Goal: Information Seeking & Learning: Learn about a topic

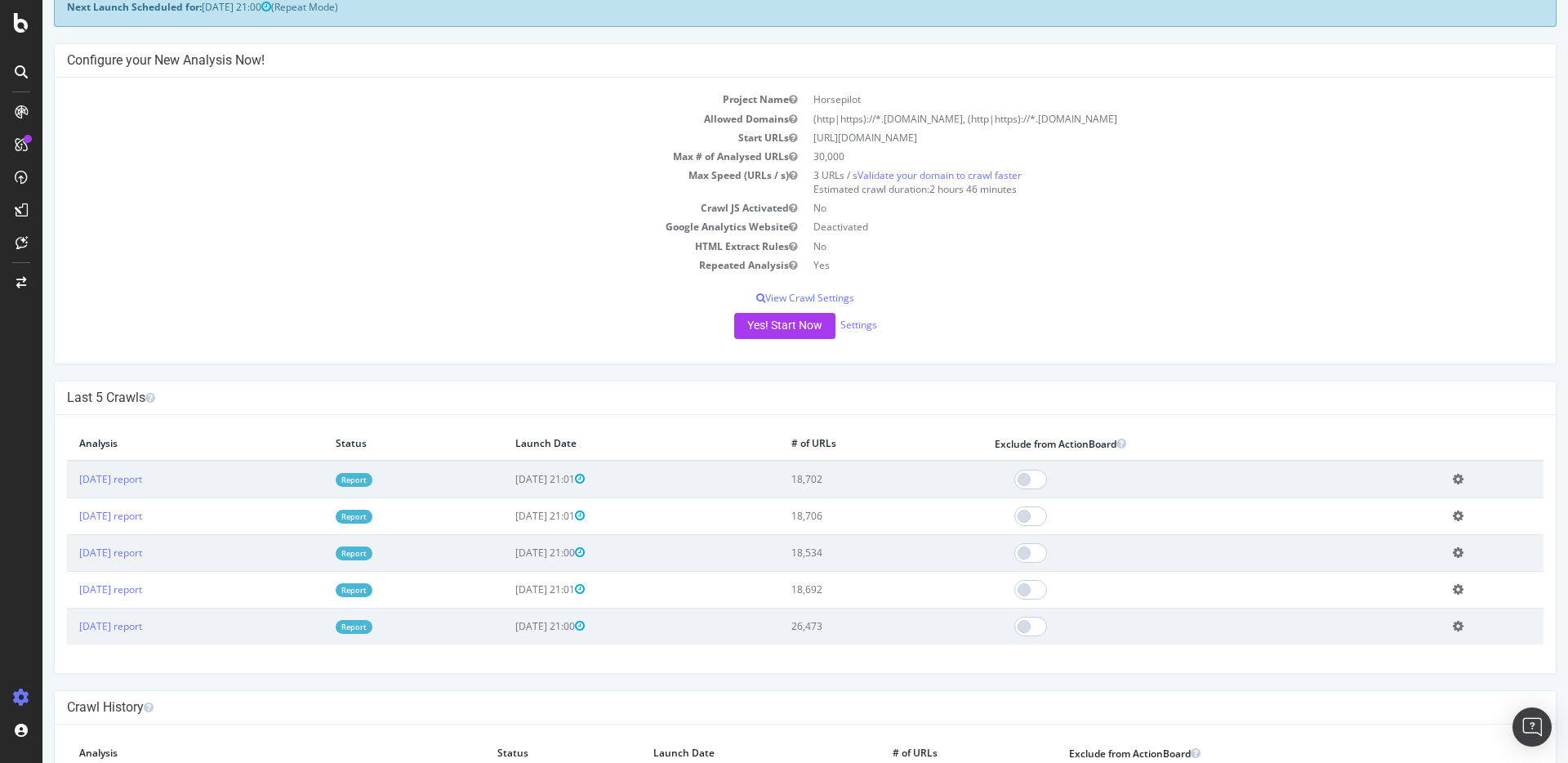
scroll to position [299, 0]
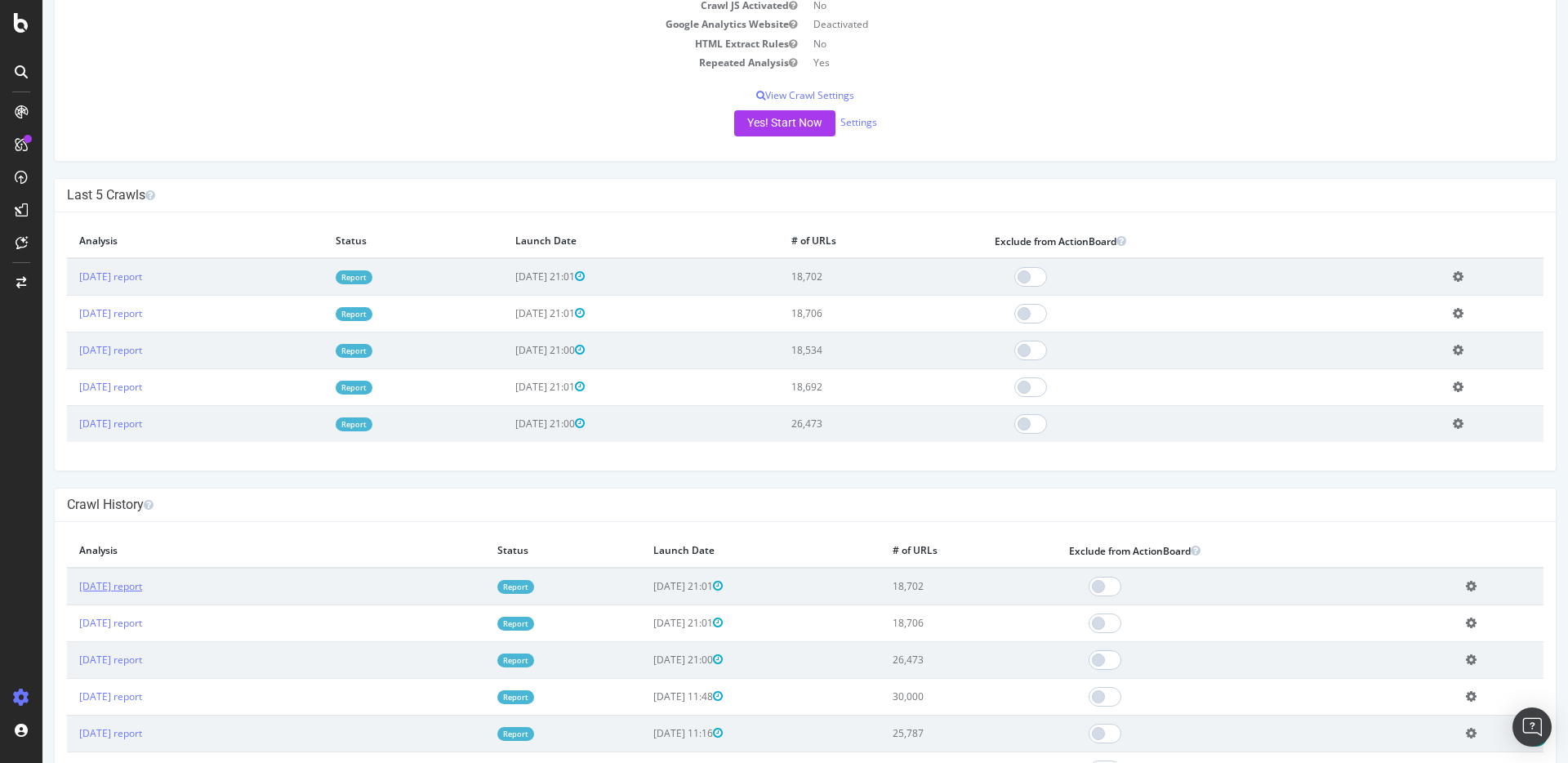
click at [136, 593] on td "[DATE] report" at bounding box center [276, 587] width 418 height 37
click at [141, 586] on link "[DATE] report" at bounding box center [110, 586] width 63 height 14
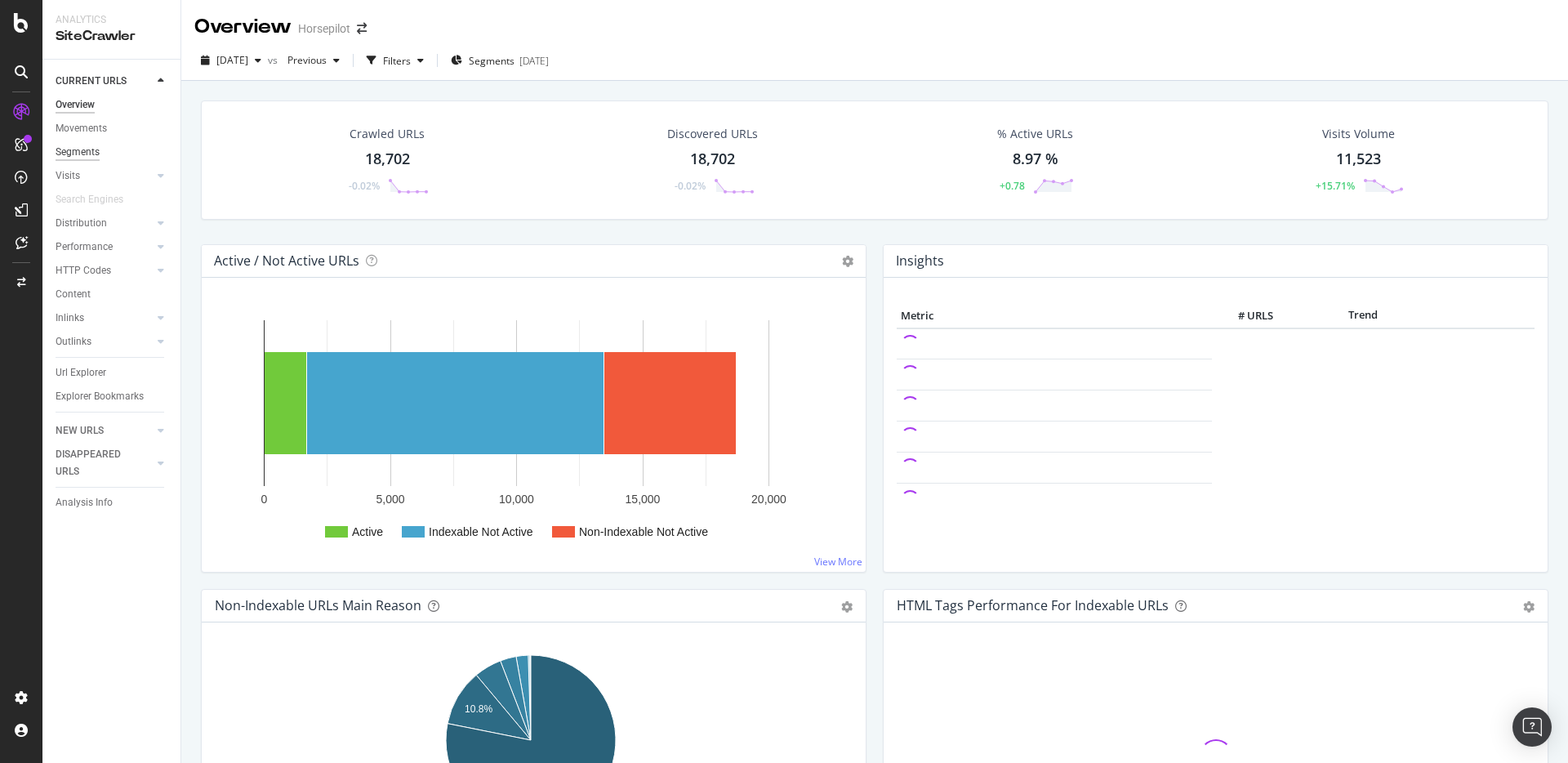
click at [84, 154] on div "Segments" at bounding box center [77, 152] width 44 height 17
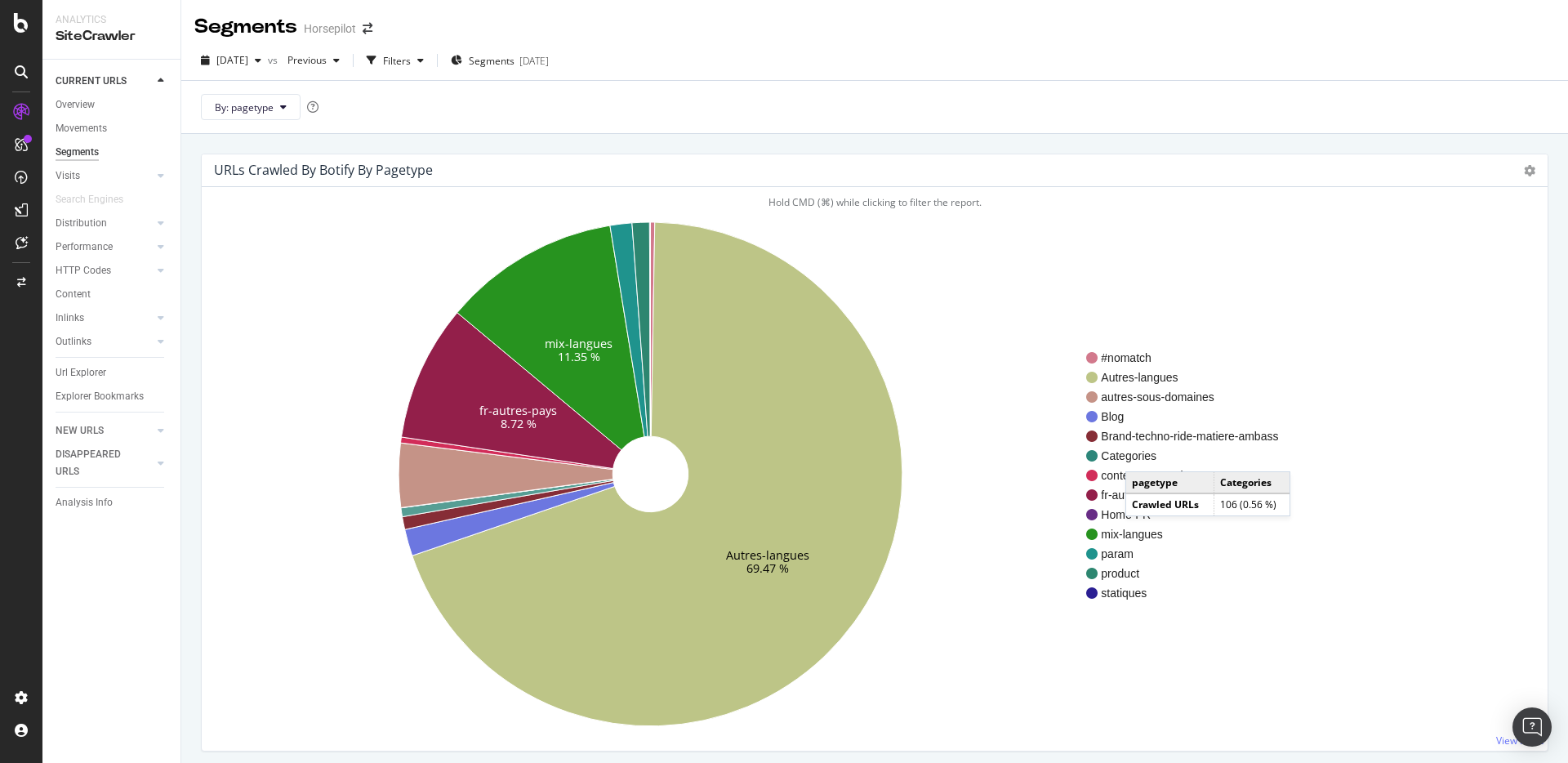
click at [1141, 455] on span "Categories" at bounding box center [1190, 455] width 177 height 17
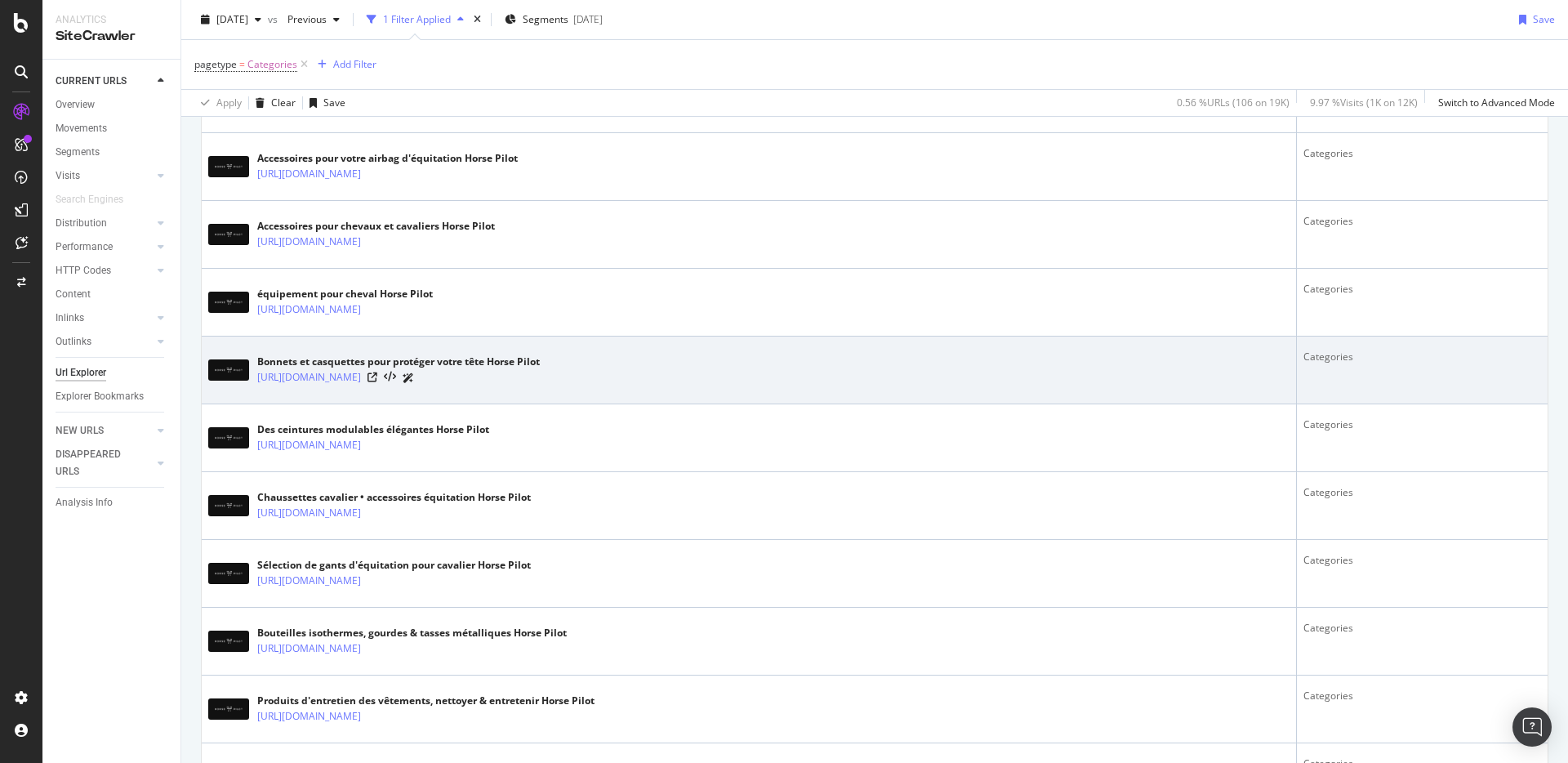
scroll to position [1208, 0]
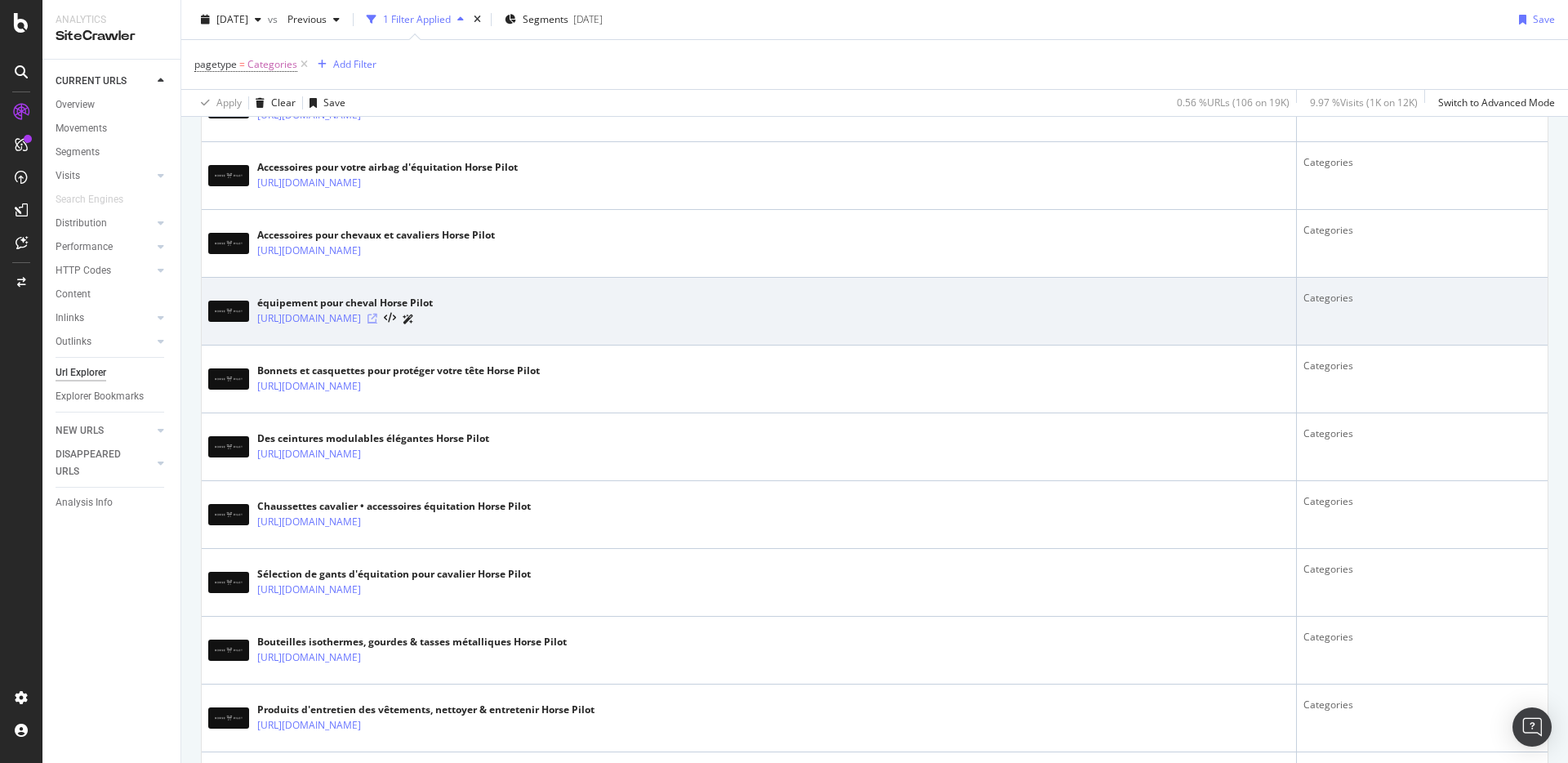
click at [377, 316] on icon at bounding box center [373, 318] width 10 height 10
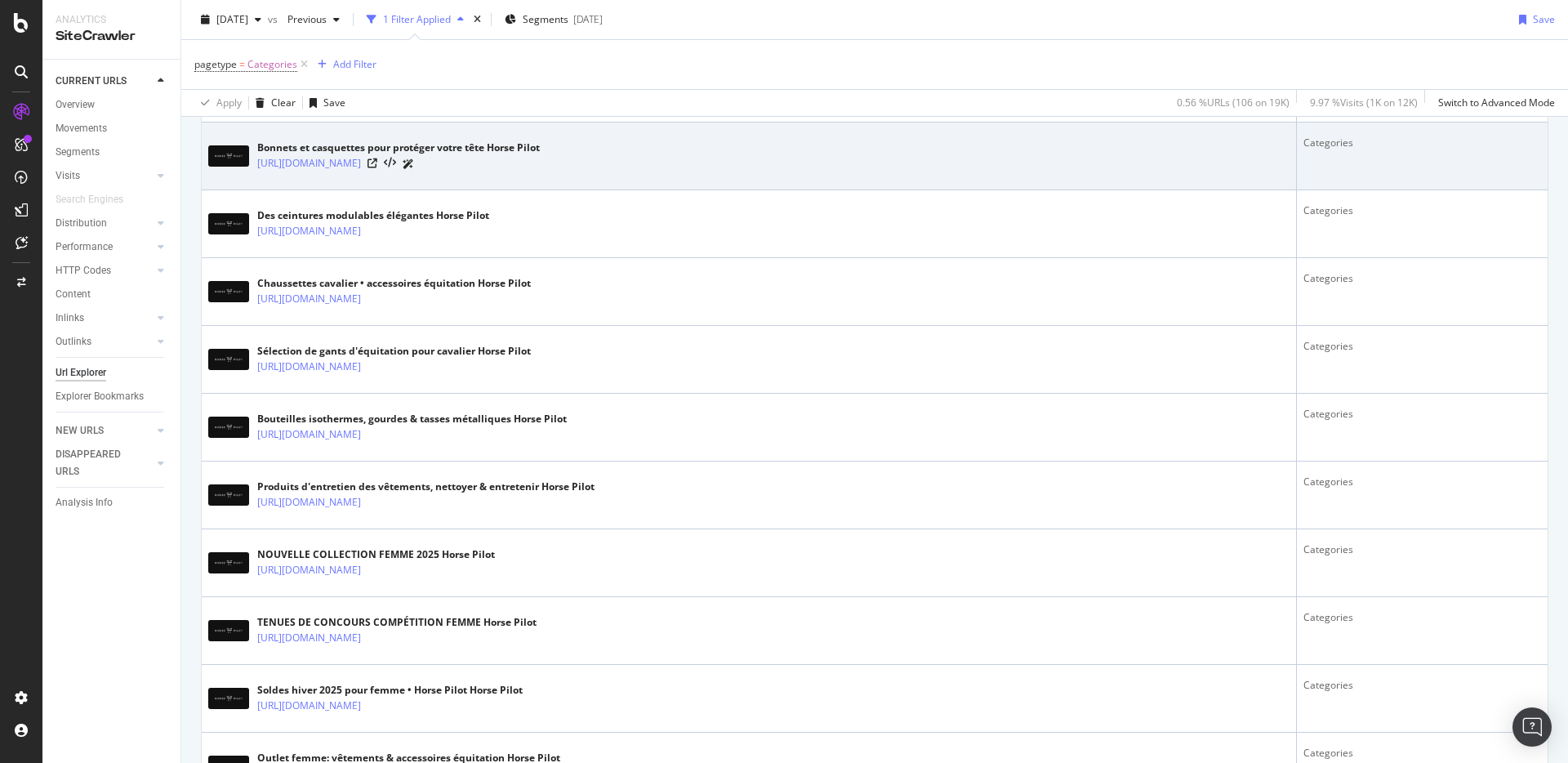
scroll to position [1448, 0]
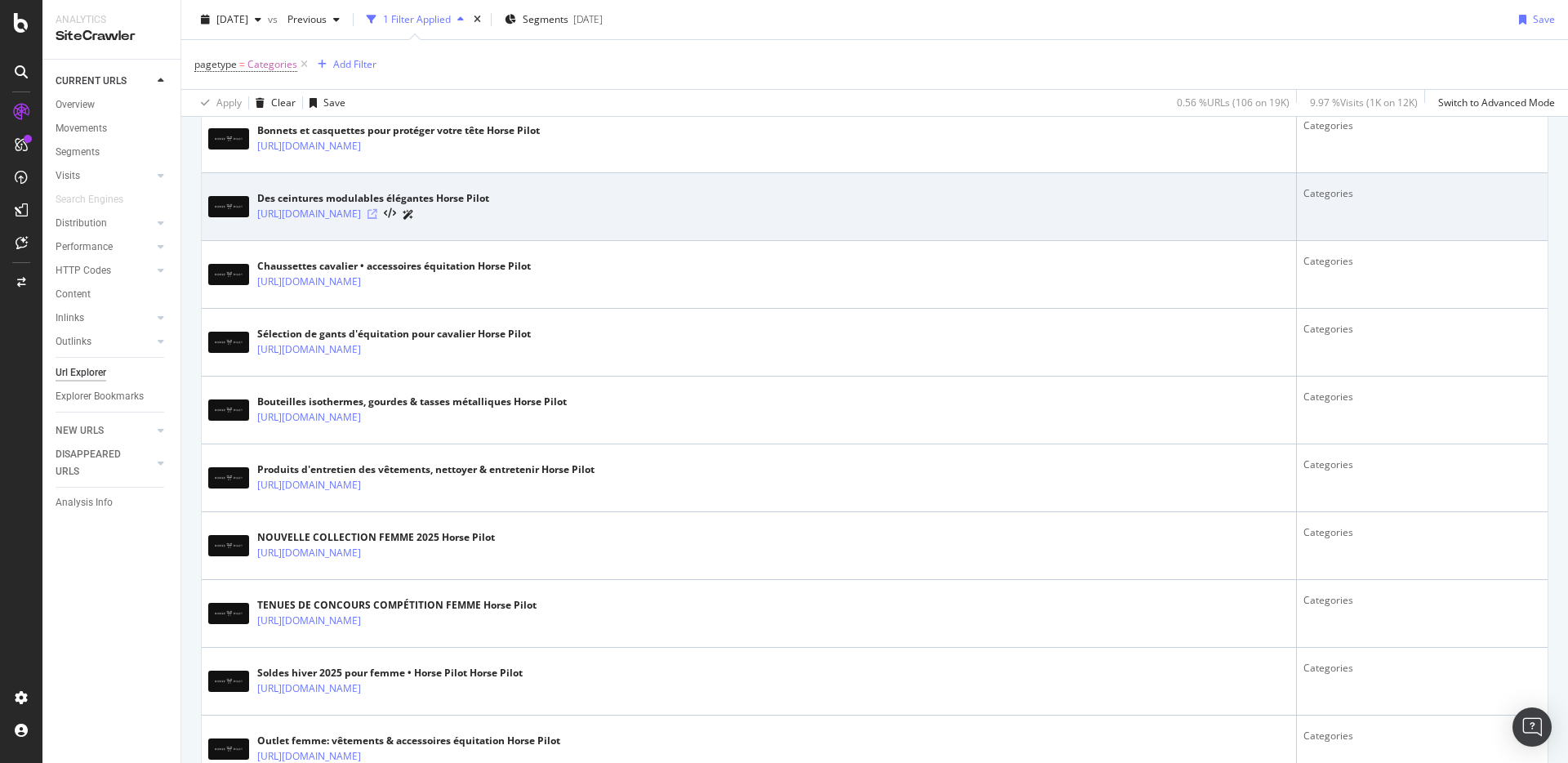
click at [377, 212] on icon at bounding box center [373, 214] width 10 height 10
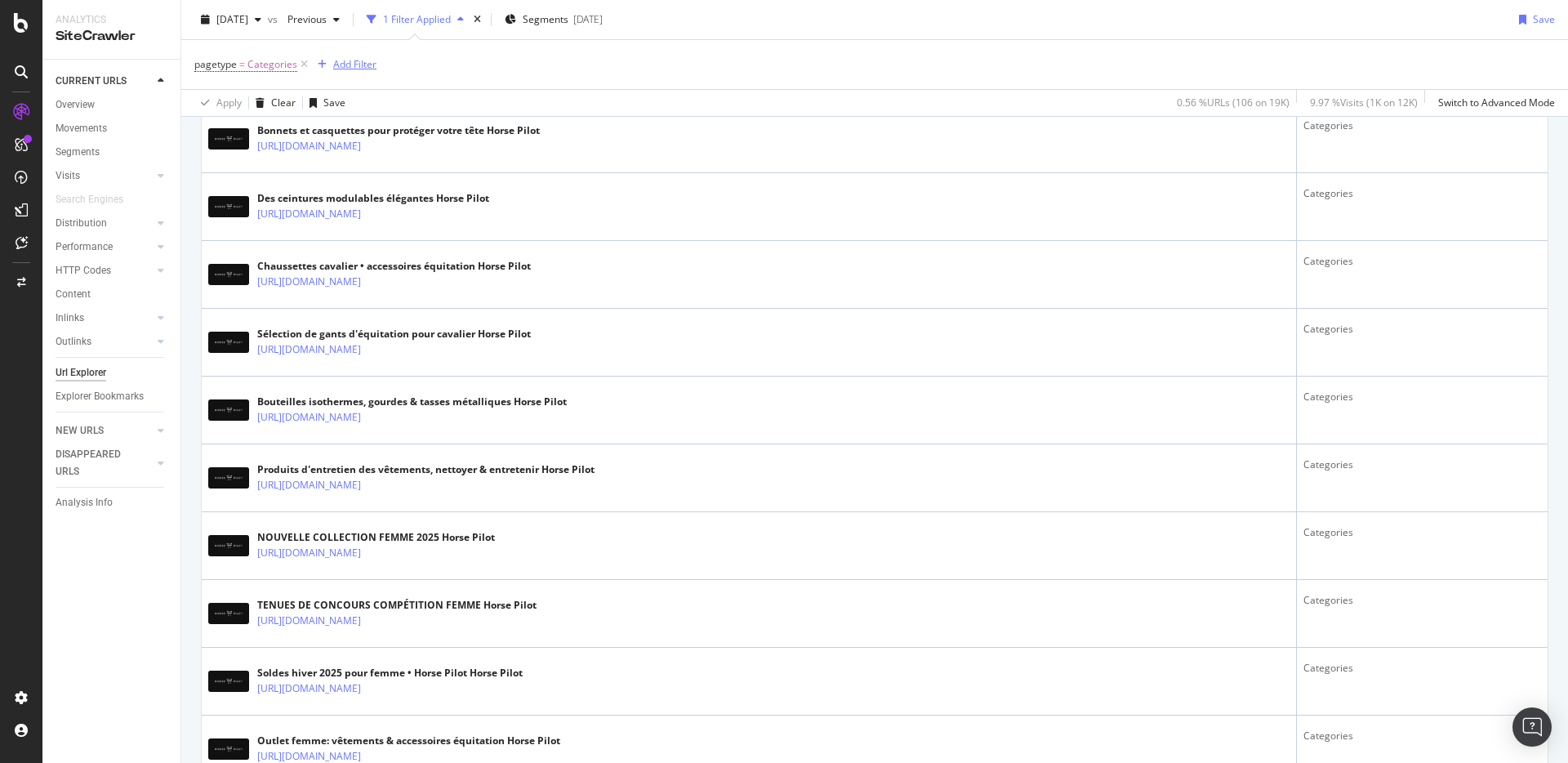
click at [370, 69] on div "Add Filter" at bounding box center [355, 64] width 43 height 14
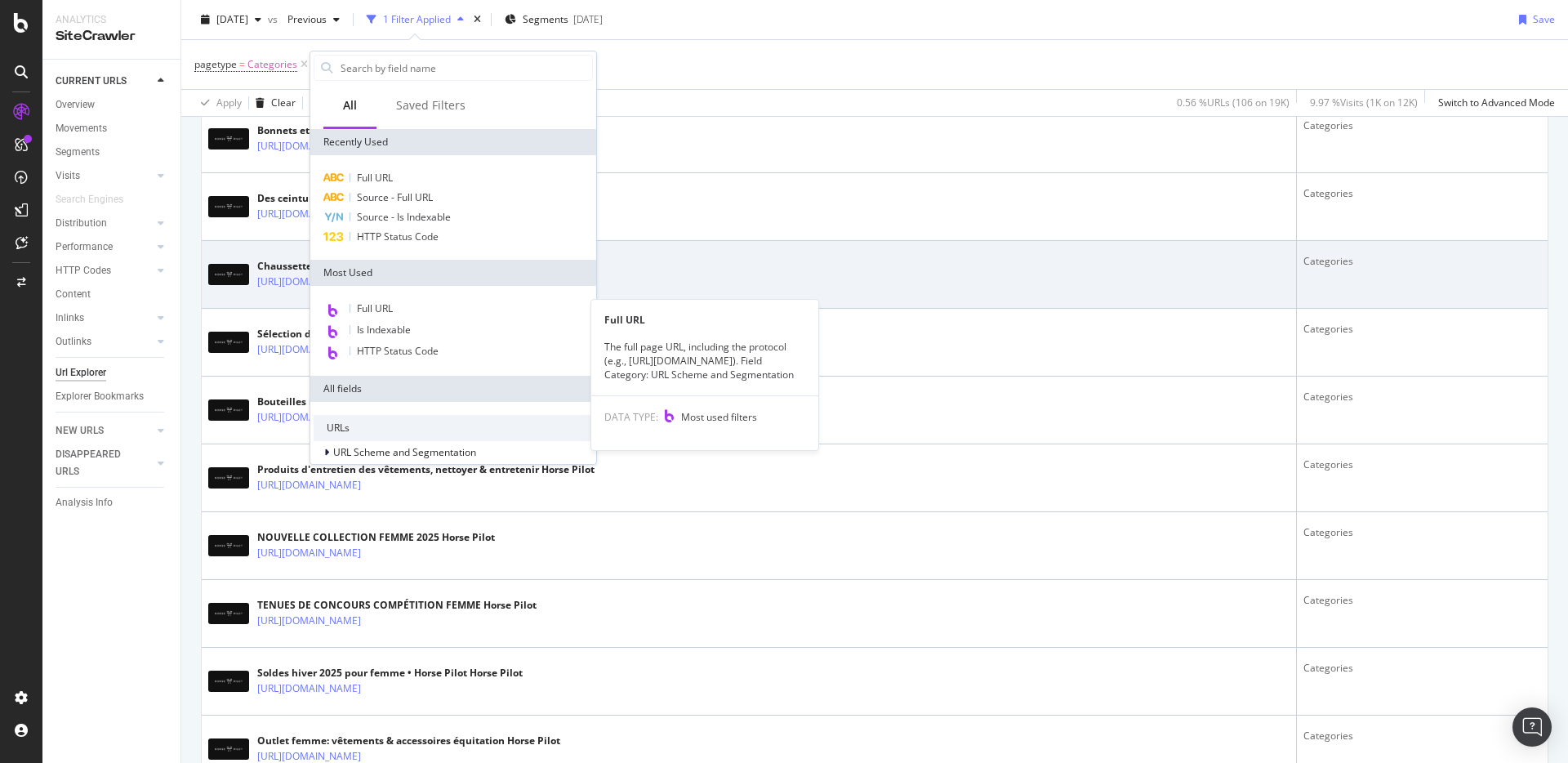
click at [425, 312] on div "Full URL" at bounding box center [452, 310] width 279 height 22
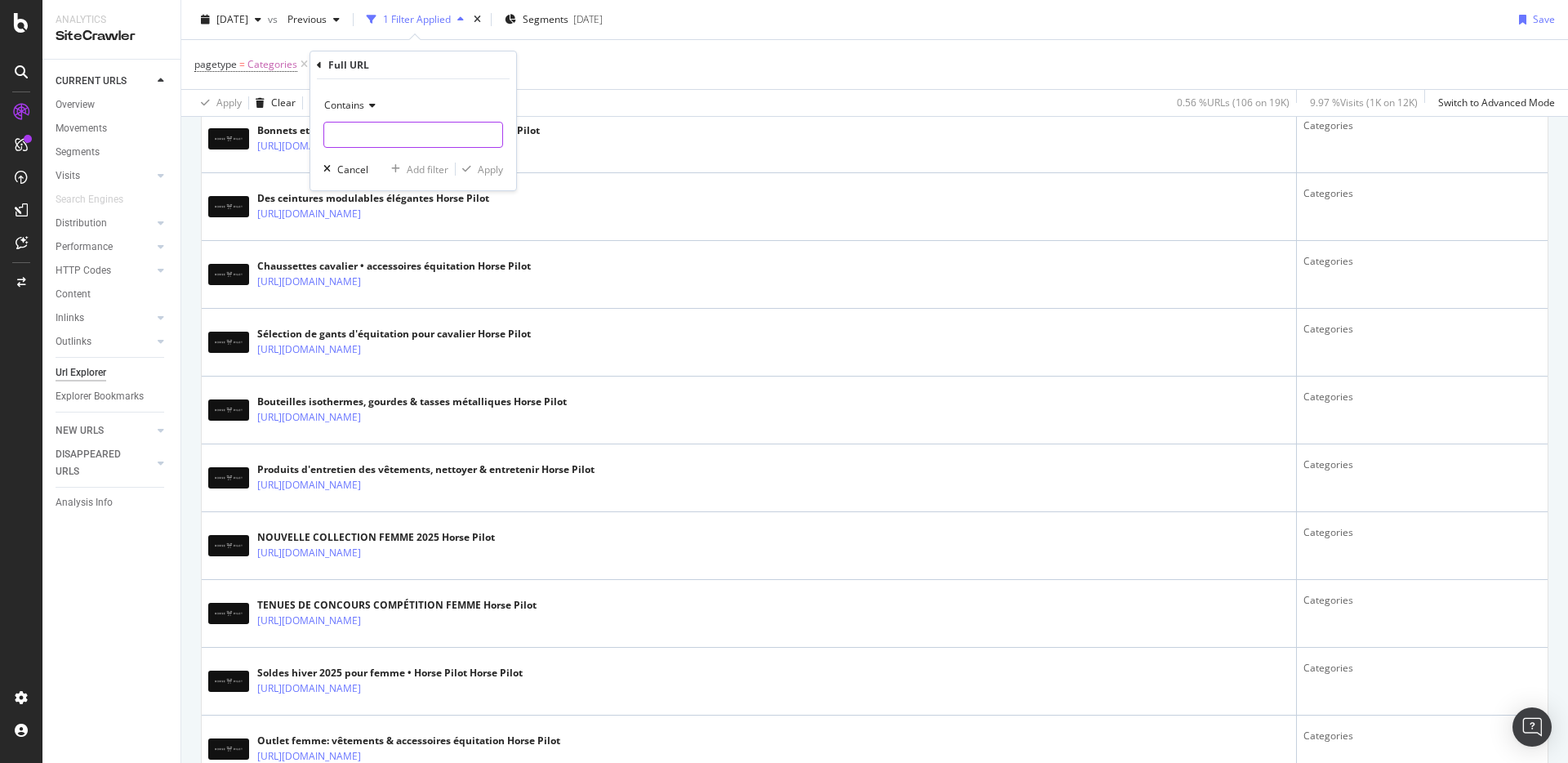
click at [429, 141] on input "text" at bounding box center [413, 134] width 178 height 27
paste input "/categories/accessories/"
type input "/categories/accessories/"
click at [488, 173] on div "Apply" at bounding box center [491, 170] width 26 height 14
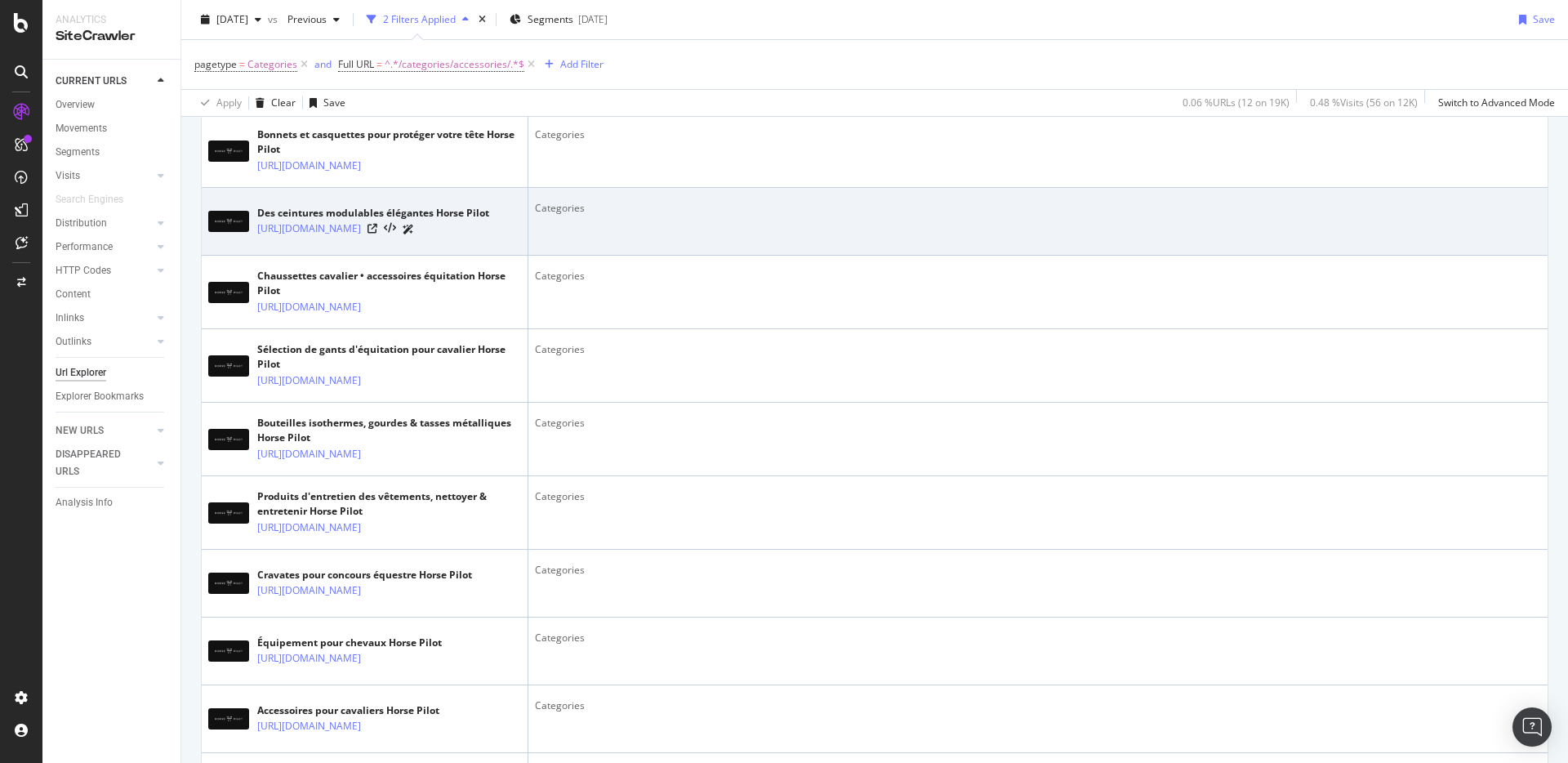
scroll to position [488, 0]
click at [377, 236] on icon at bounding box center [373, 232] width 10 height 10
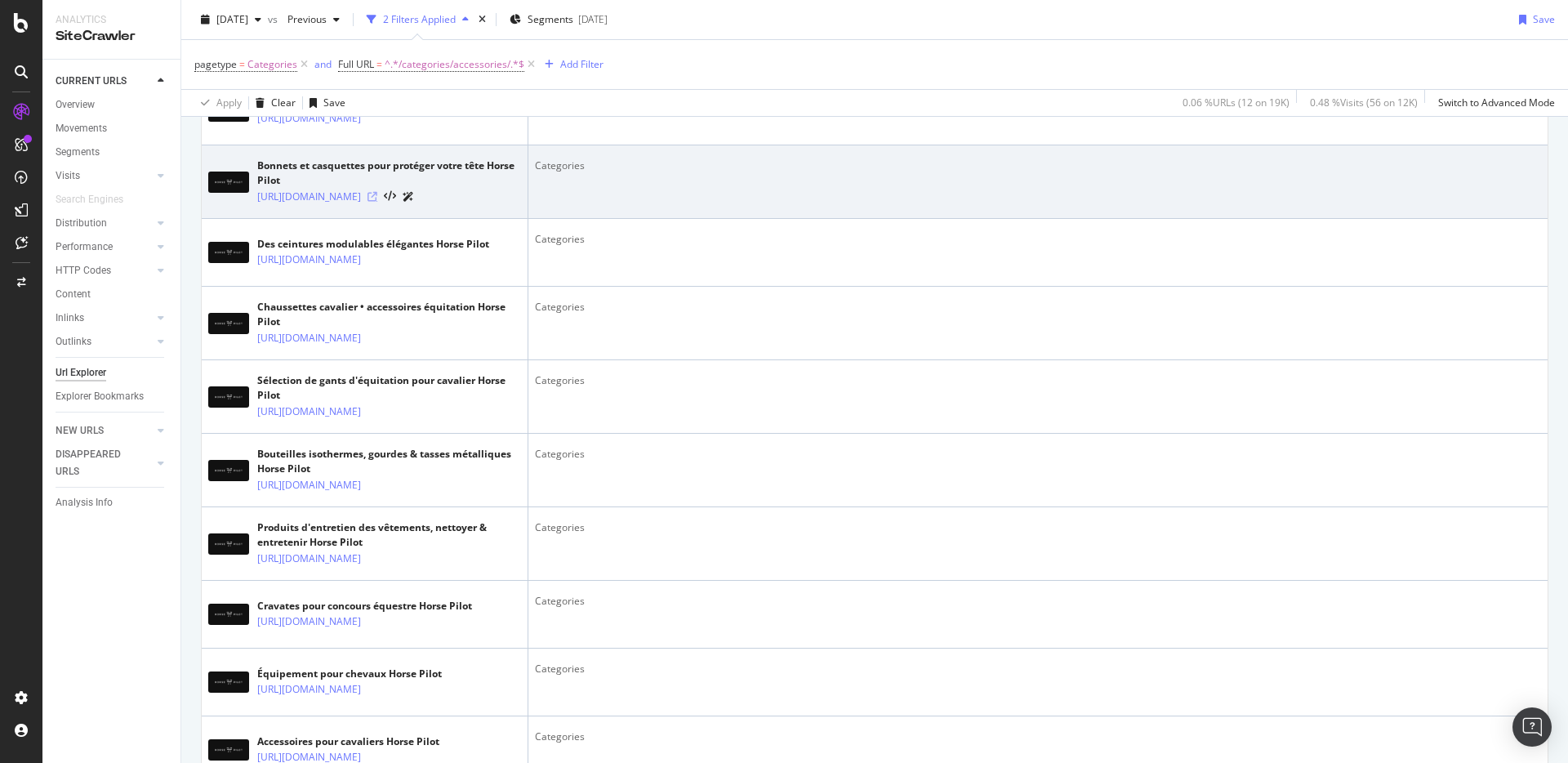
scroll to position [333, 0]
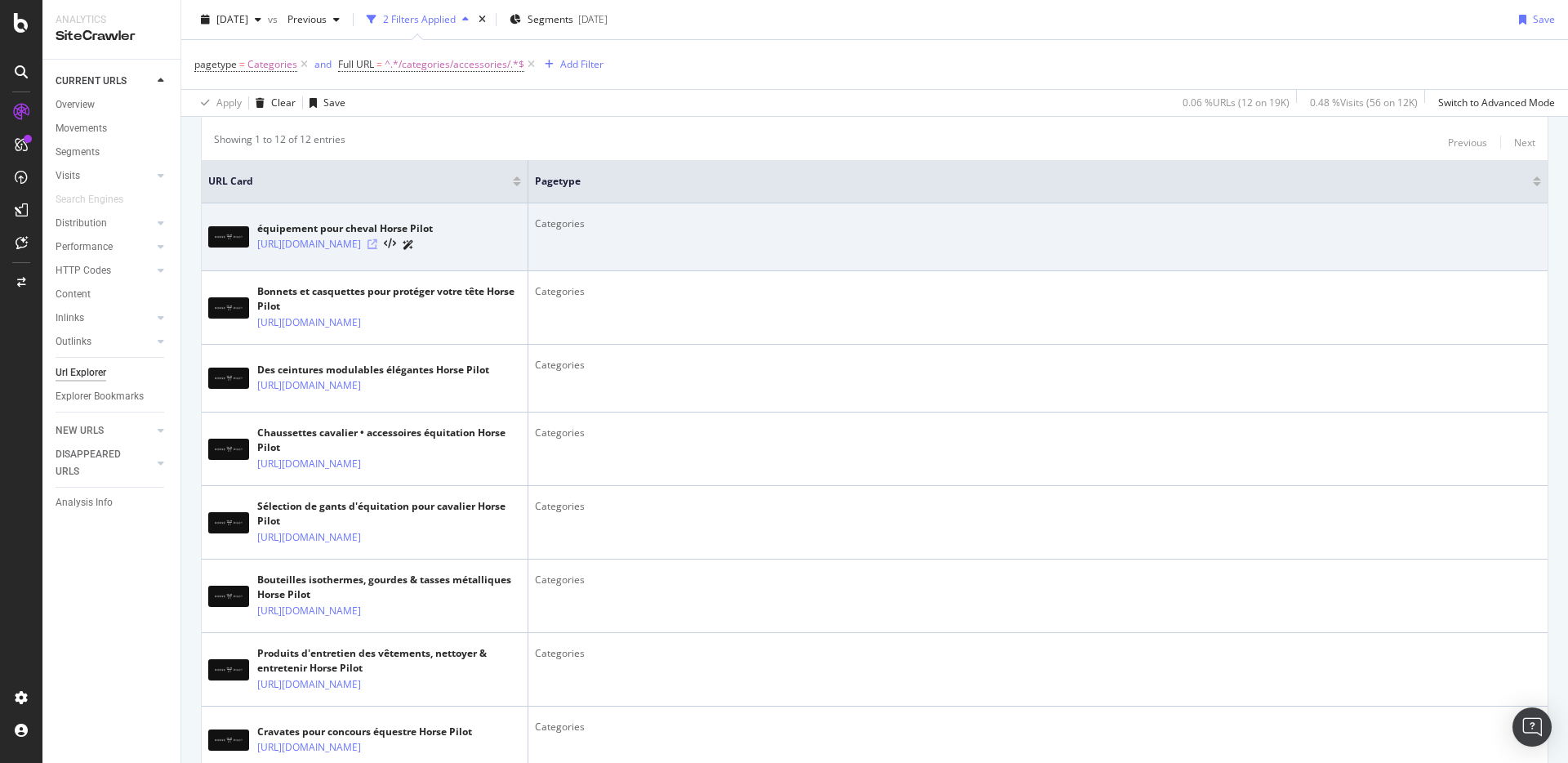
click at [377, 243] on icon at bounding box center [373, 244] width 10 height 10
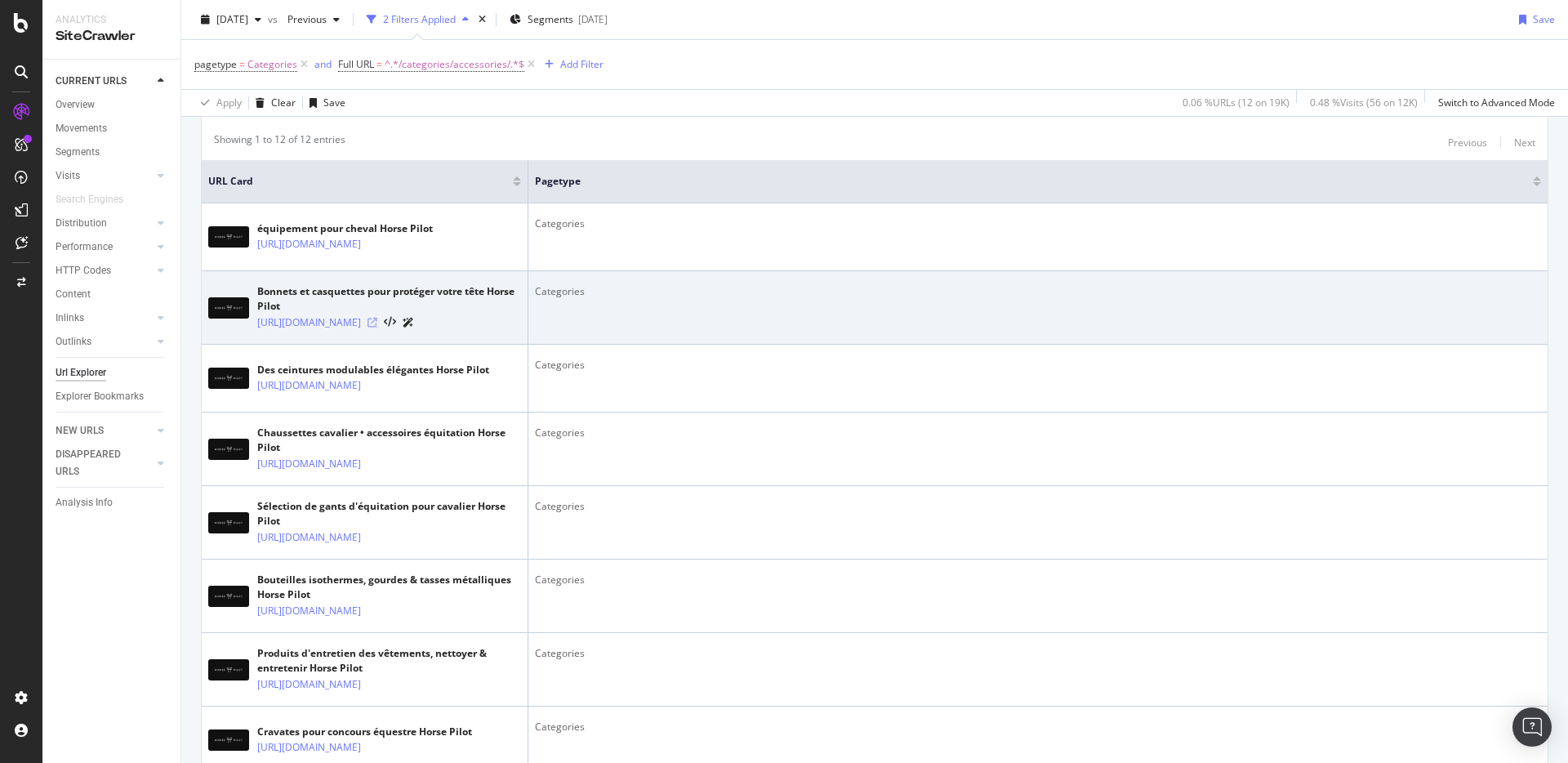
click at [377, 327] on icon at bounding box center [373, 322] width 10 height 10
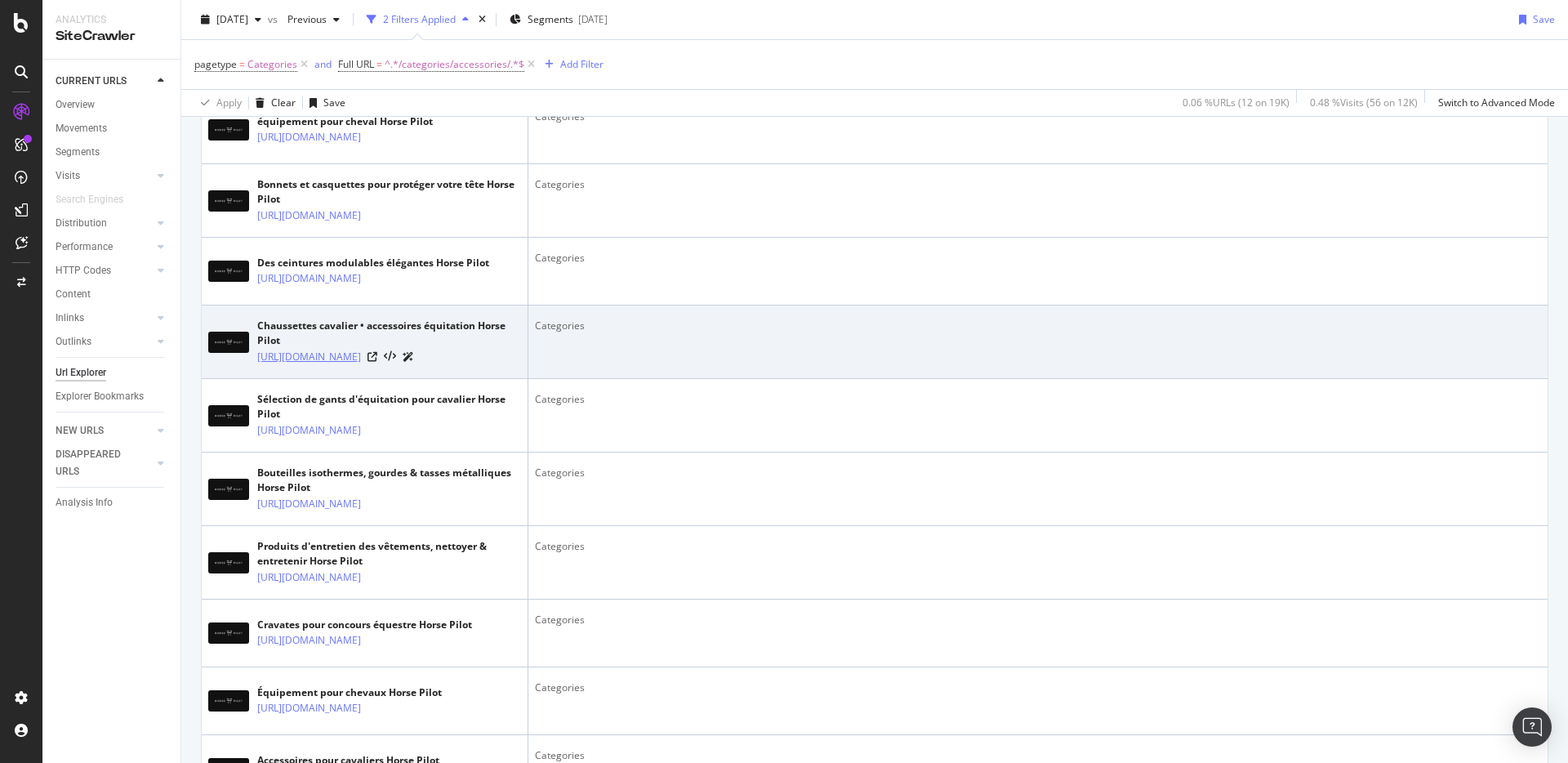
scroll to position [441, 0]
click at [377, 361] on icon at bounding box center [373, 356] width 10 height 10
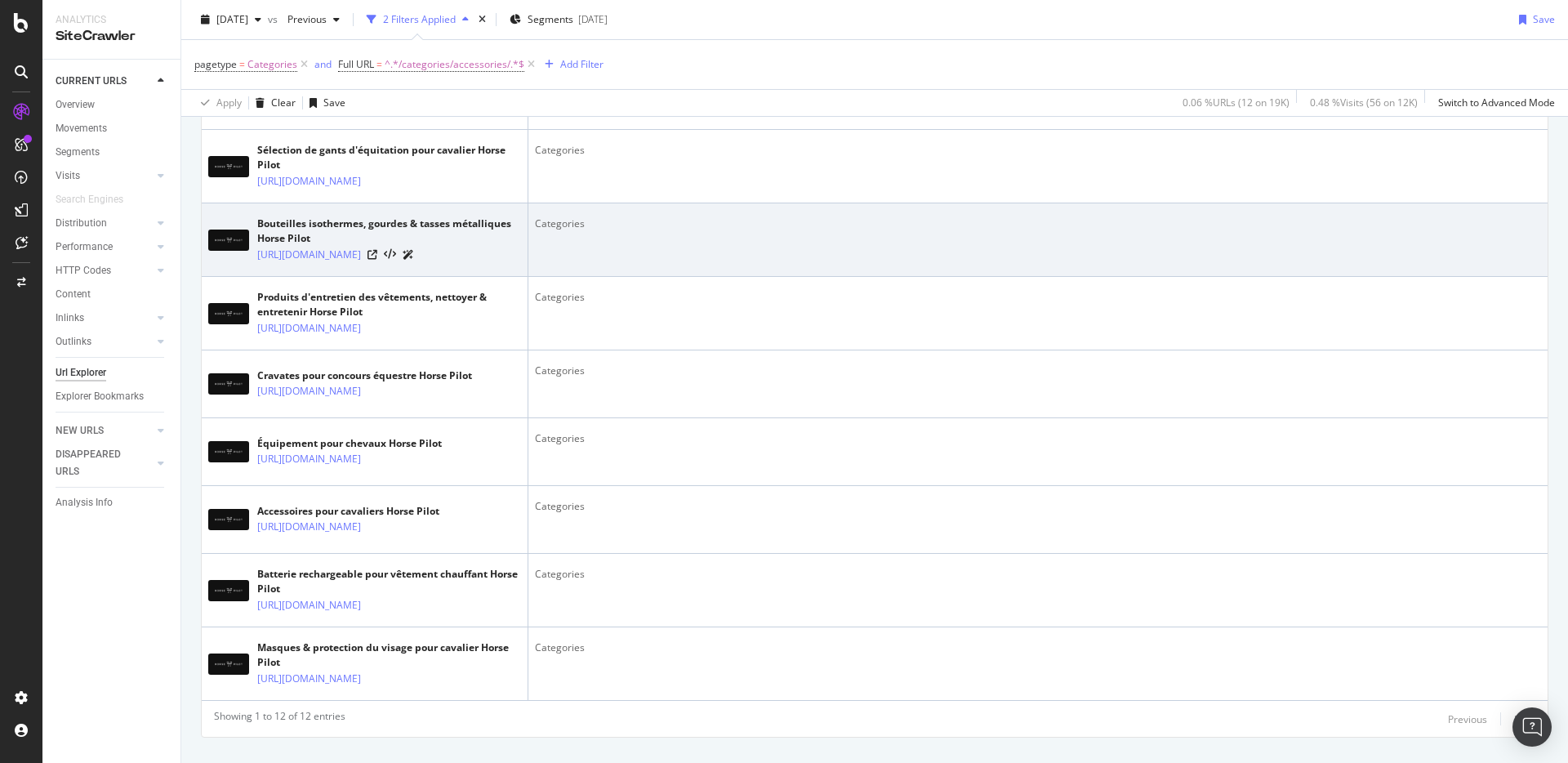
scroll to position [702, 0]
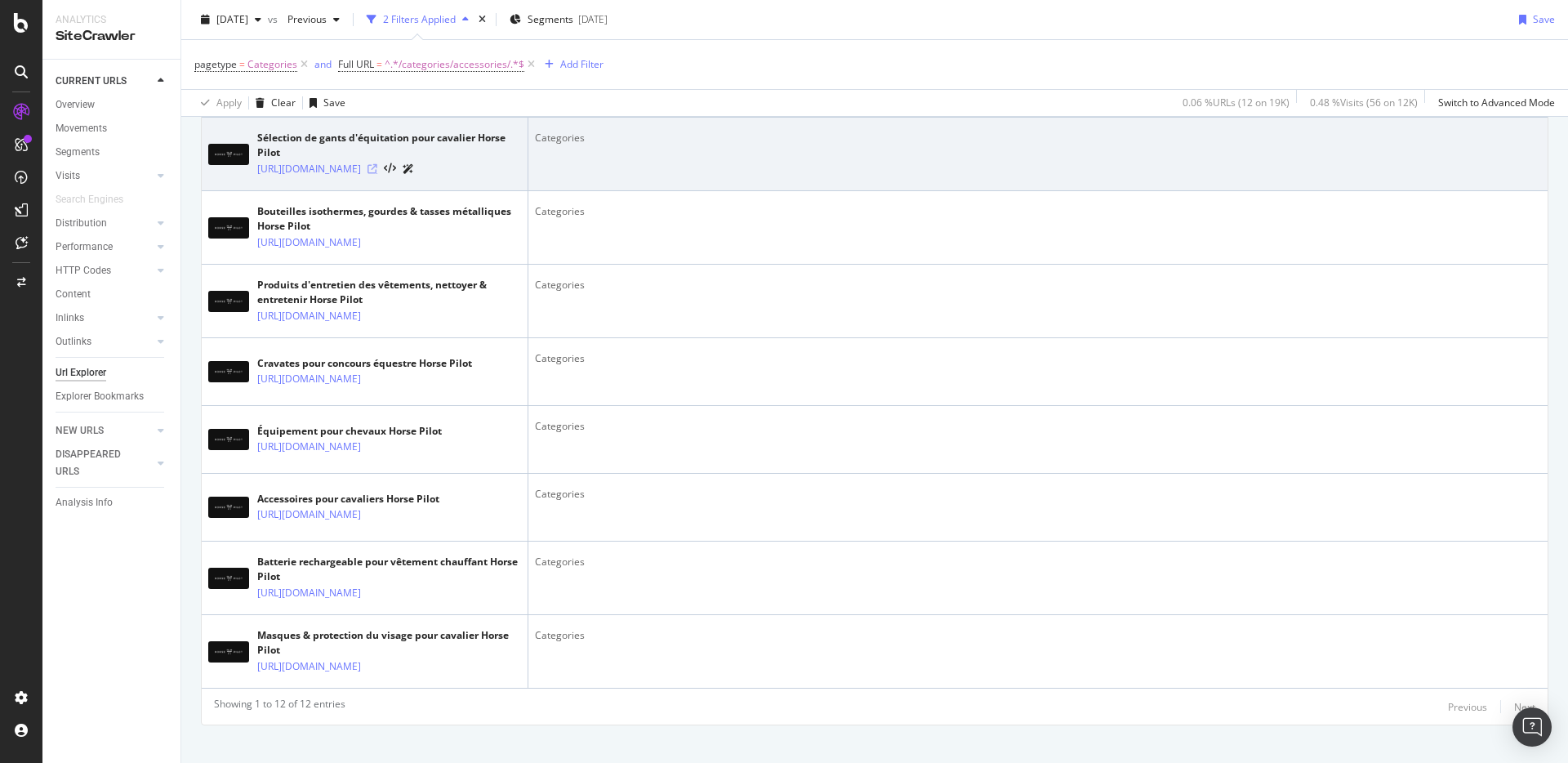
click at [377, 173] on icon at bounding box center [373, 170] width 10 height 10
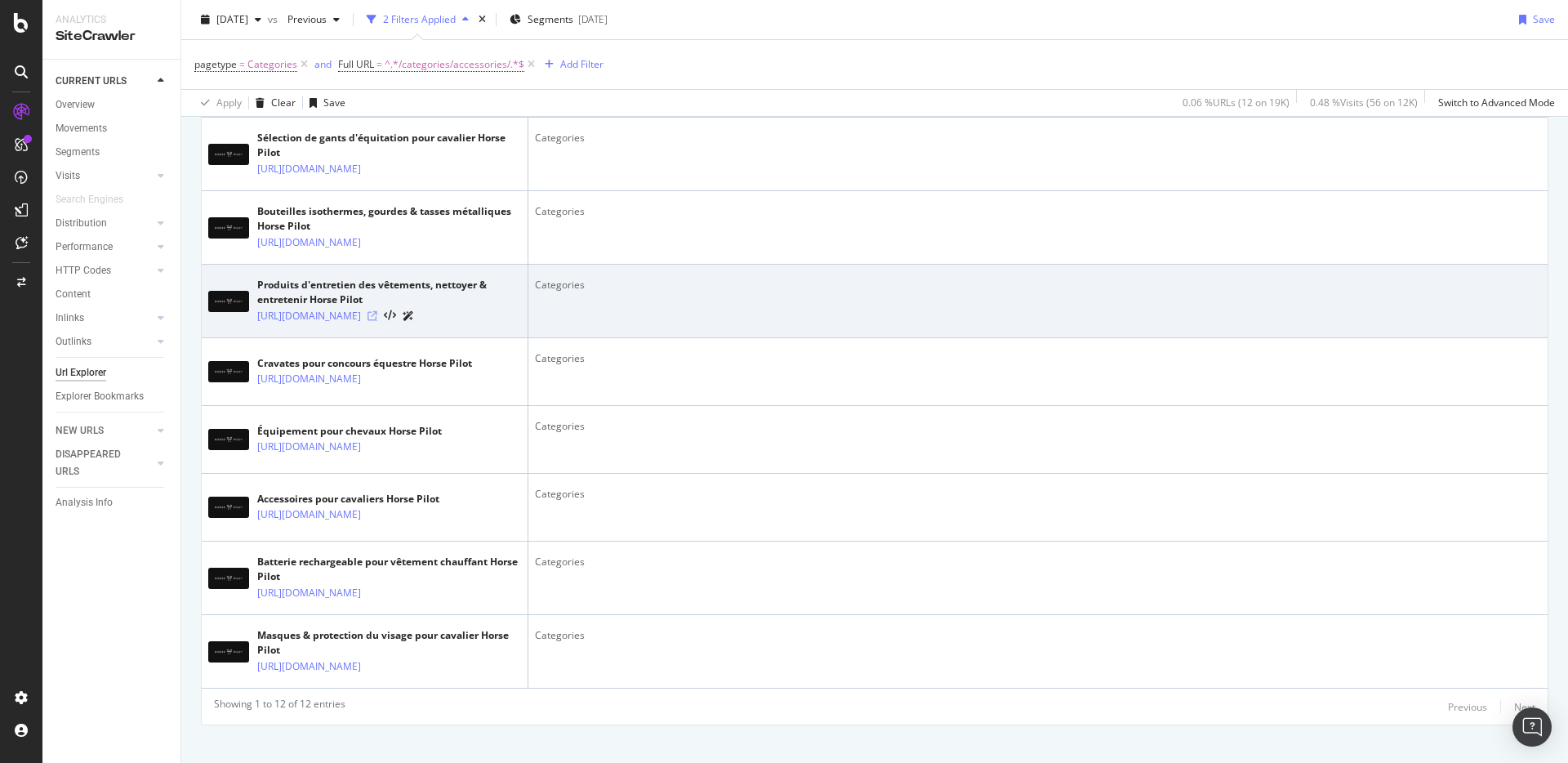
click at [377, 321] on icon at bounding box center [373, 316] width 10 height 10
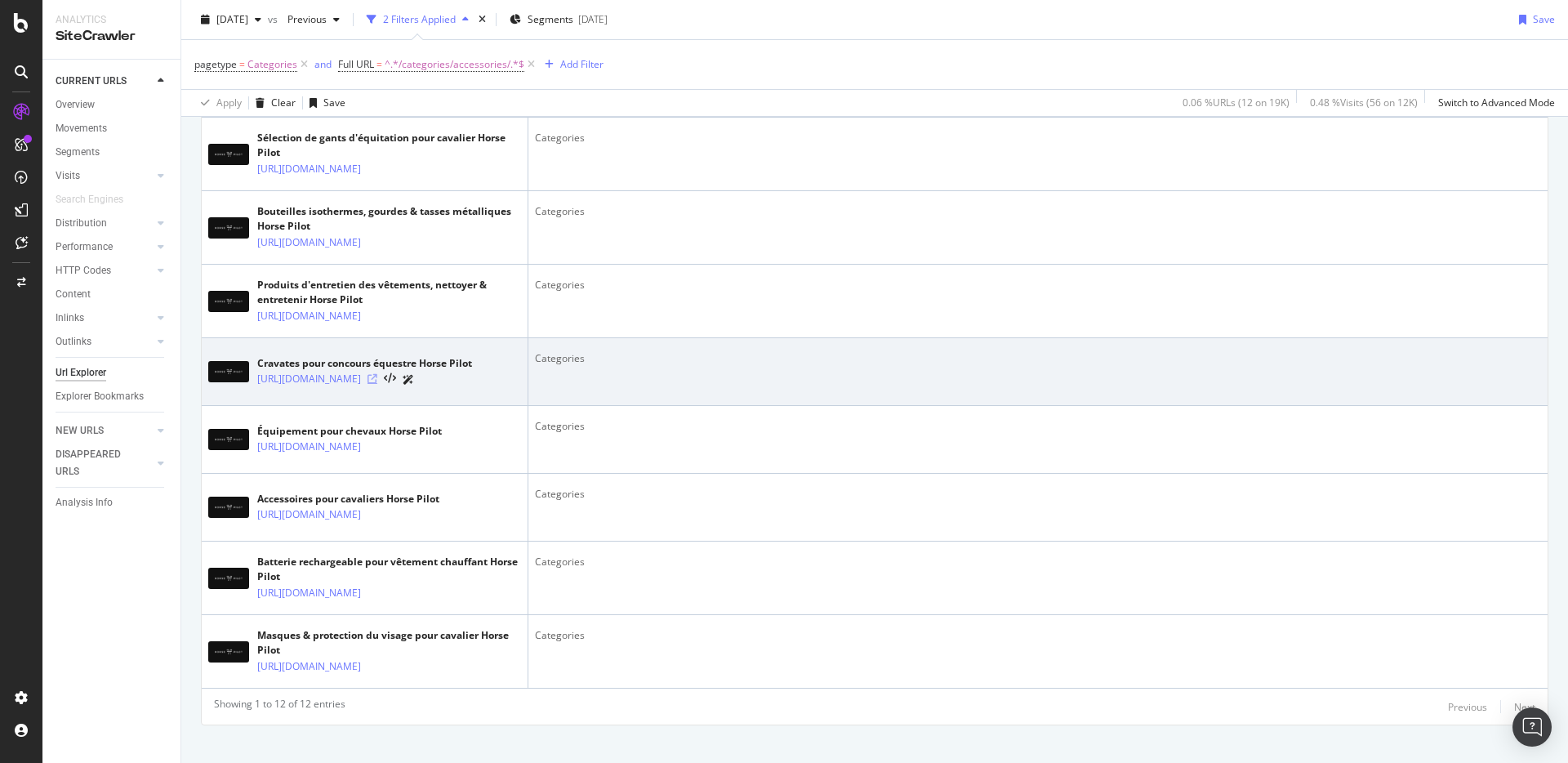
click at [377, 383] on icon at bounding box center [373, 379] width 10 height 10
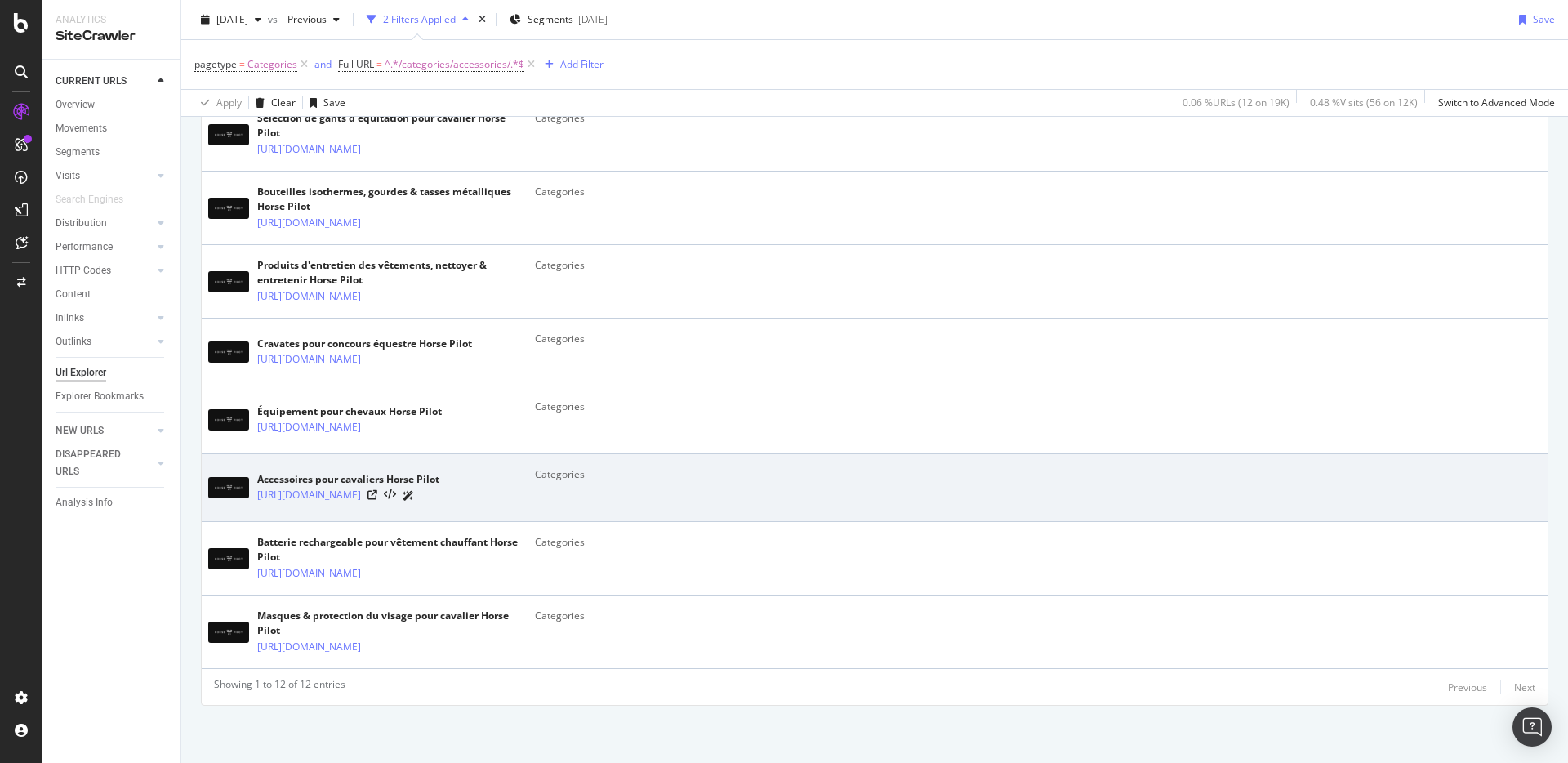
scroll to position [860, 0]
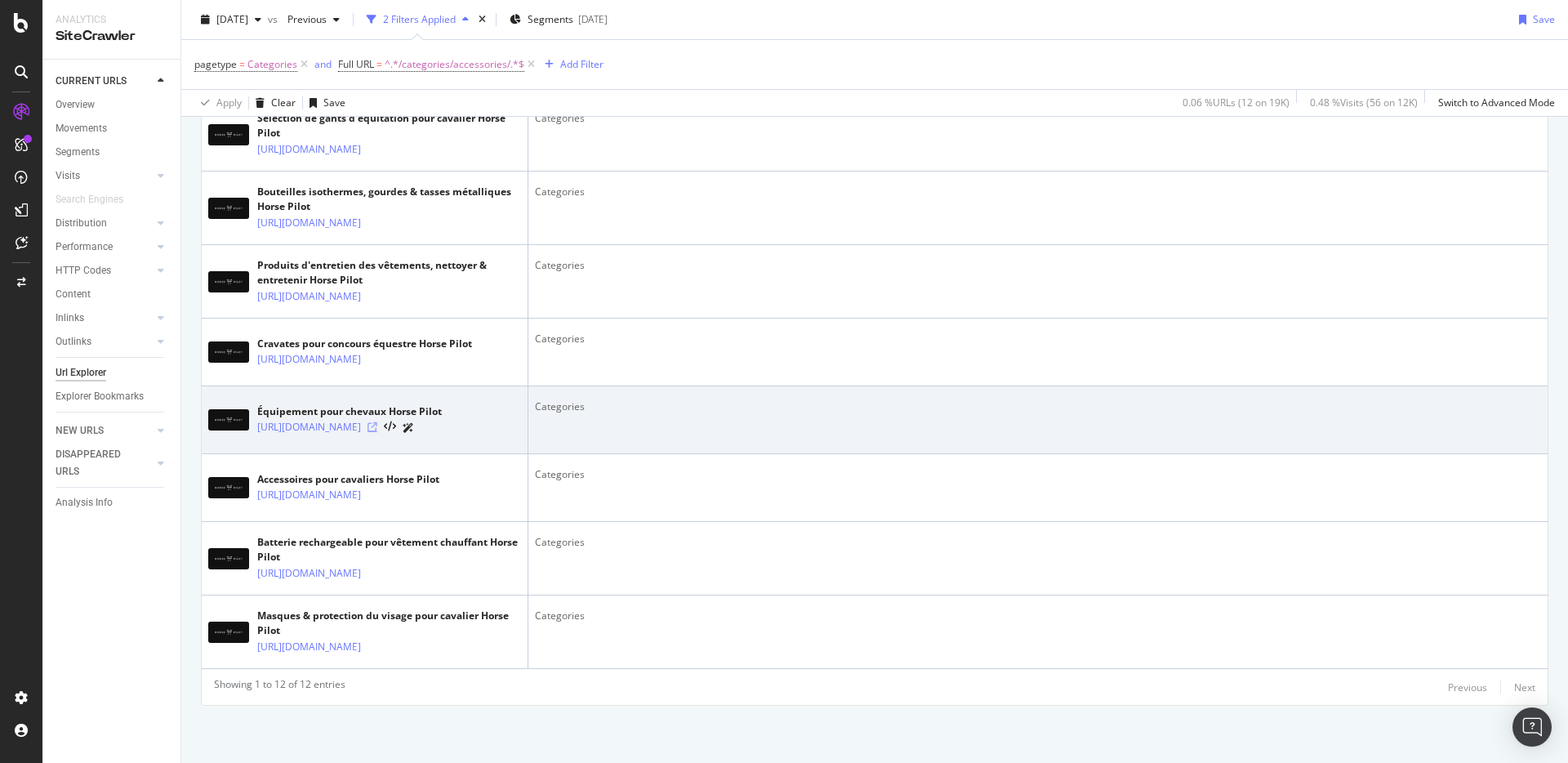
click at [377, 422] on icon at bounding box center [373, 427] width 10 height 10
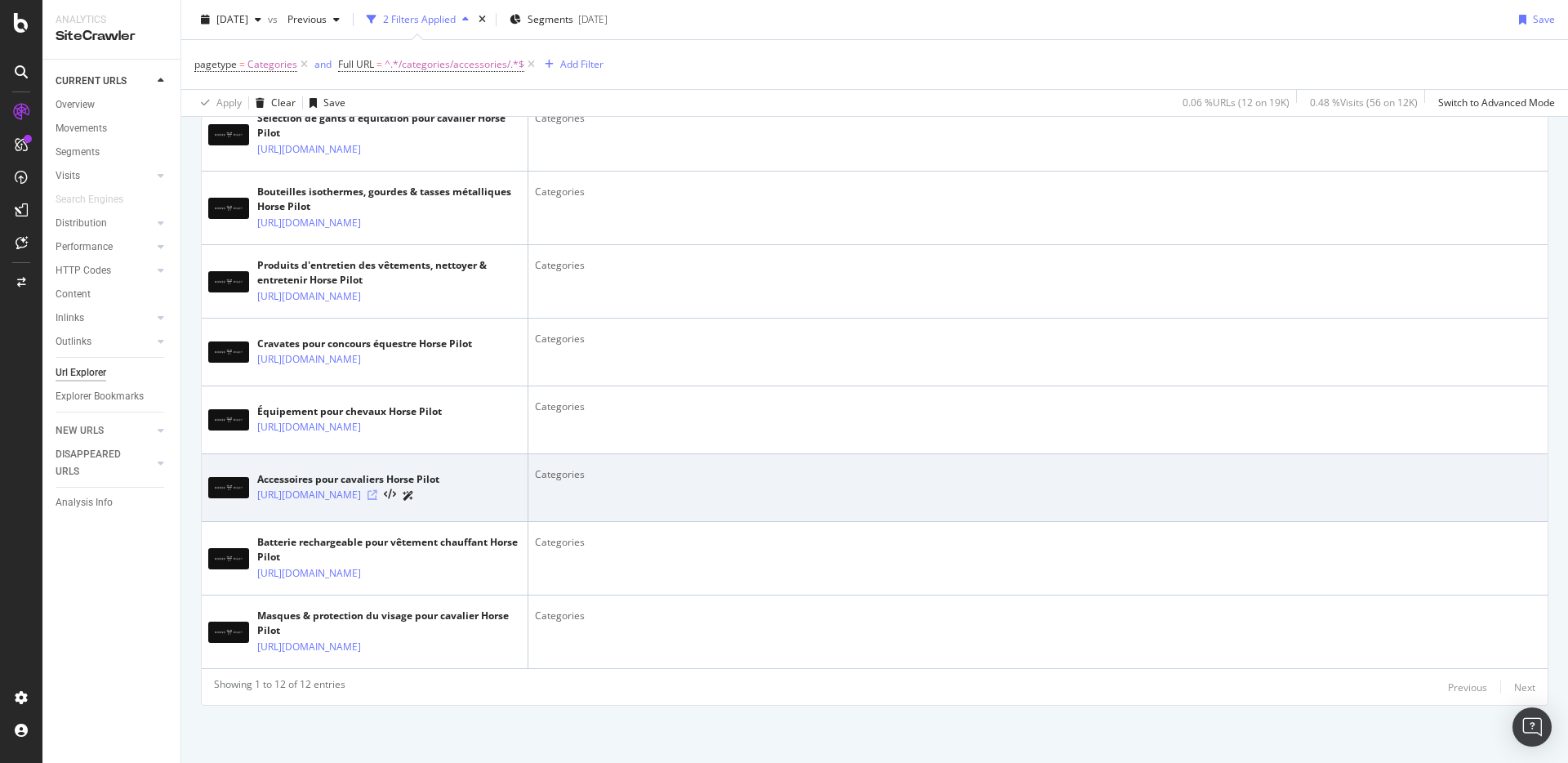
click at [377, 490] on icon at bounding box center [373, 495] width 10 height 10
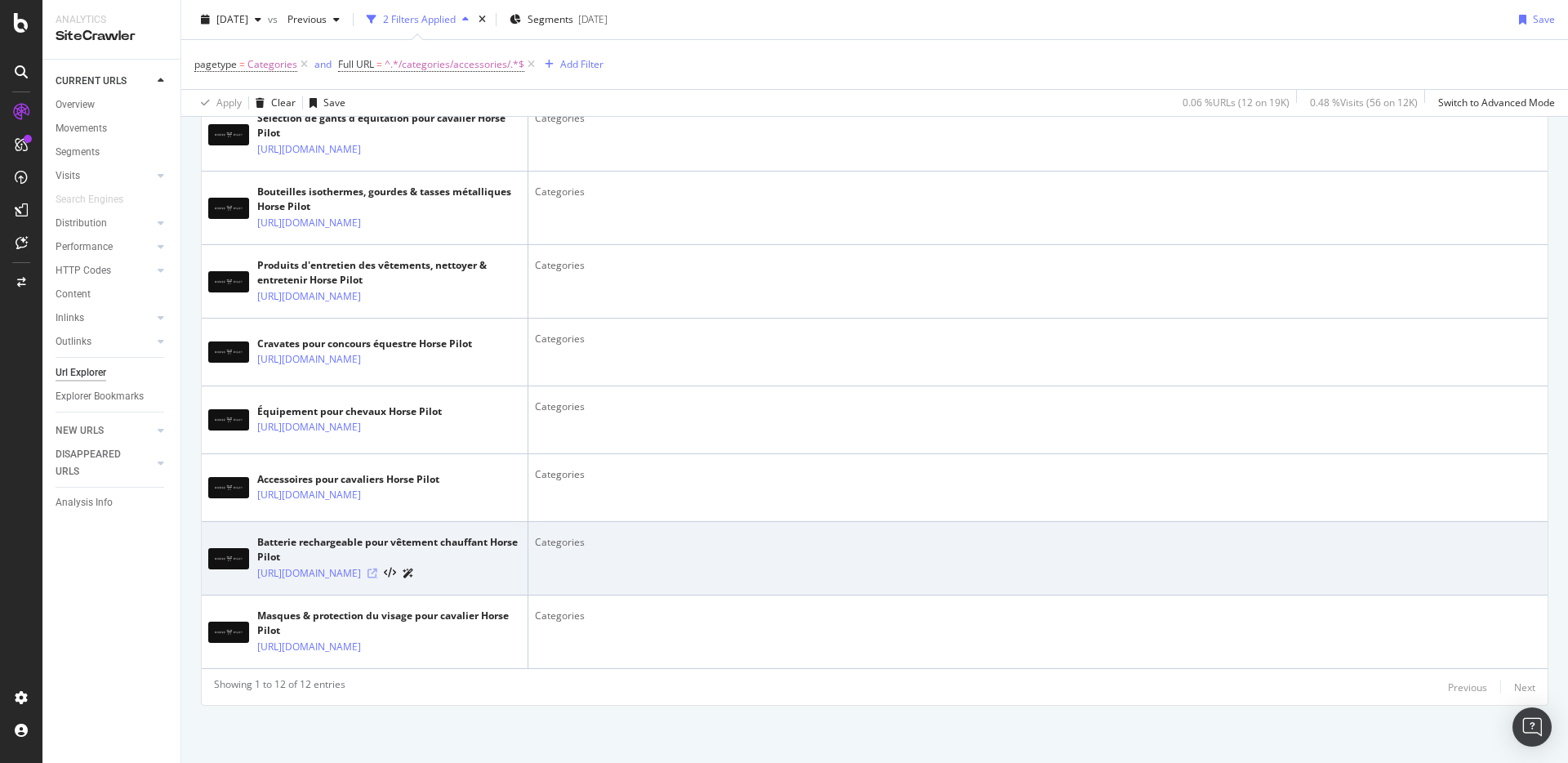
click at [377, 569] on icon at bounding box center [373, 574] width 10 height 10
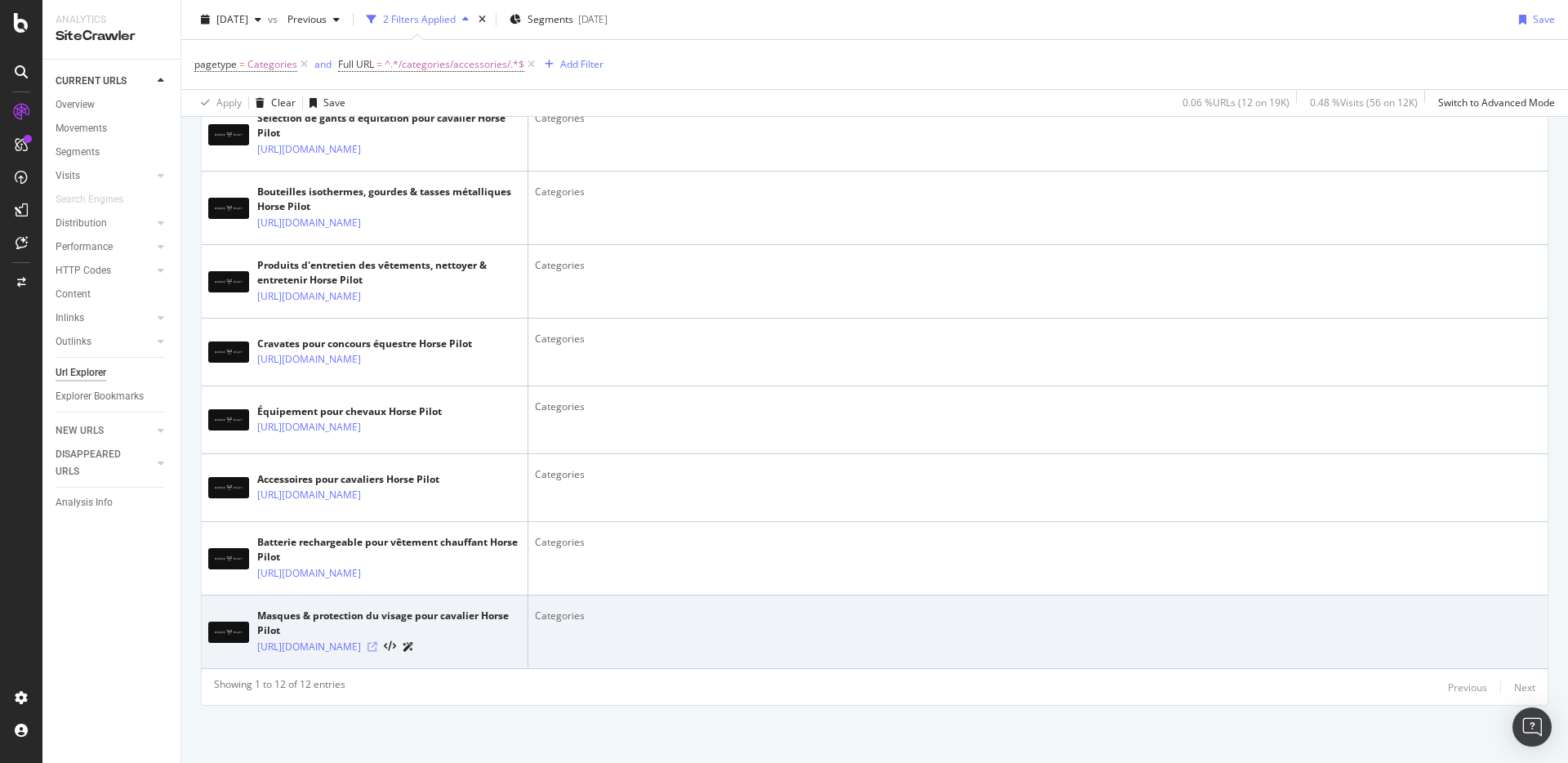
click at [377, 642] on icon at bounding box center [373, 647] width 10 height 10
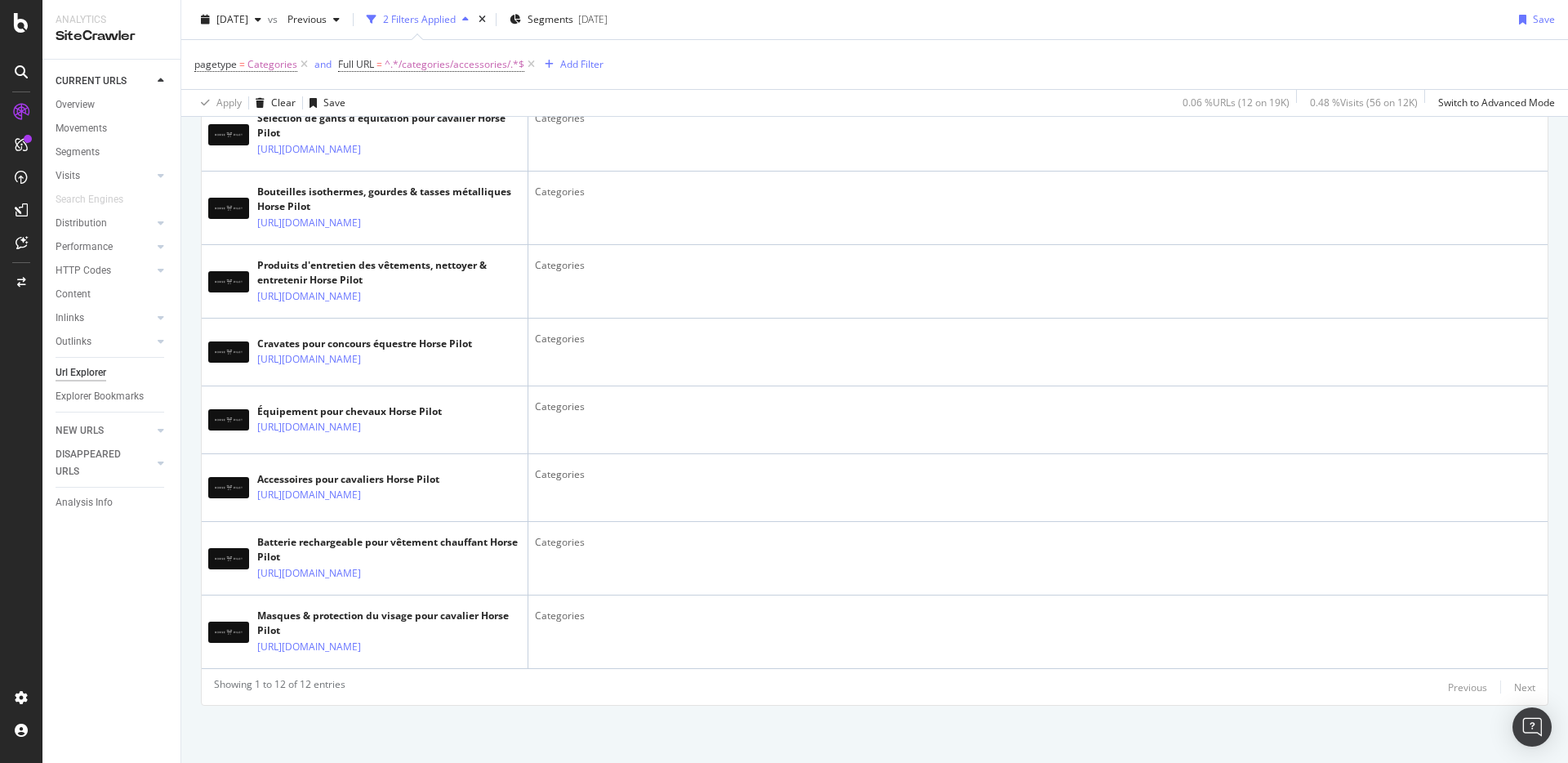
scroll to position [0, 0]
